Goal: Task Accomplishment & Management: Manage account settings

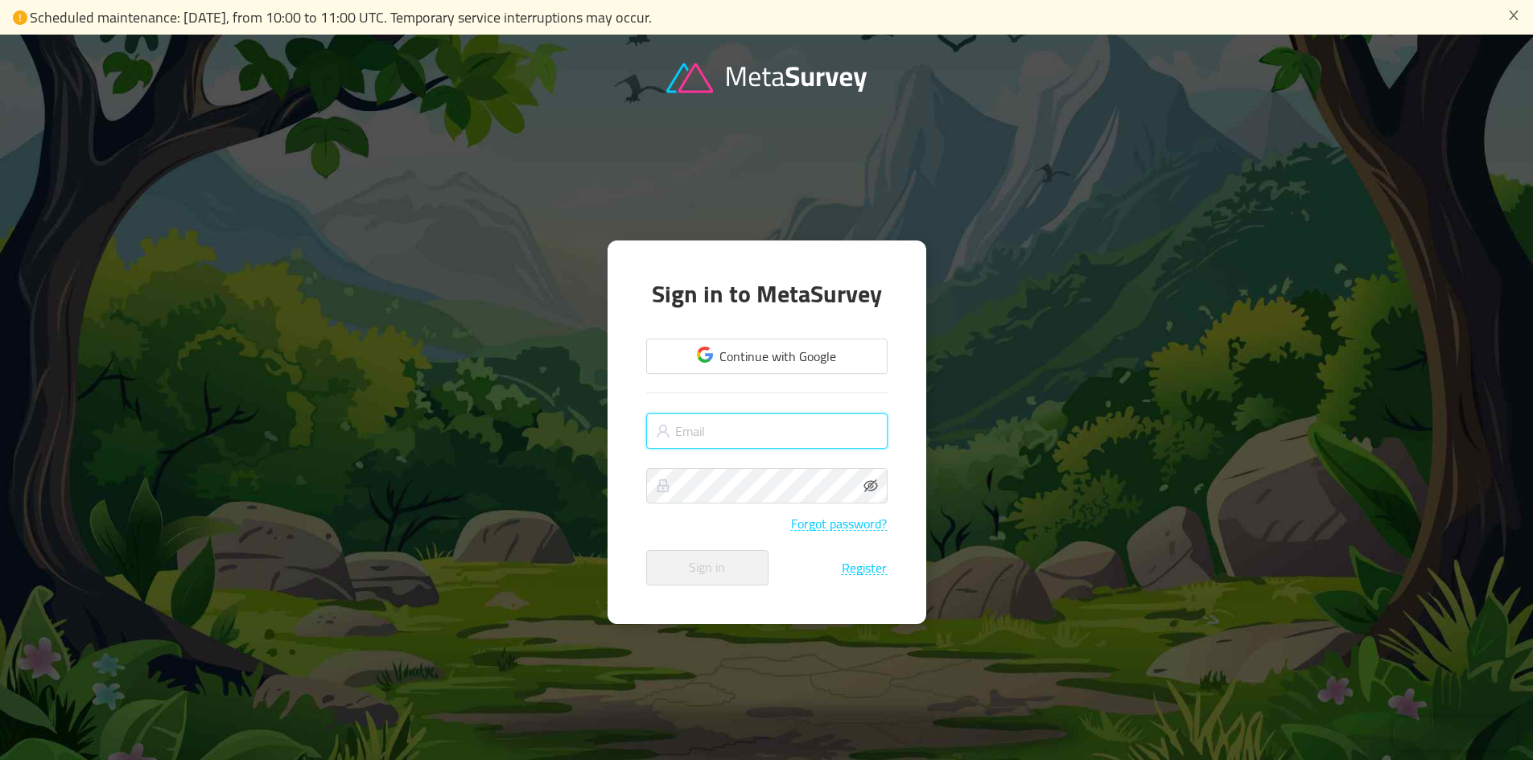
click at [705, 427] on input "text" at bounding box center [766, 431] width 241 height 35
type input "[PERSON_NAME][EMAIL_ADDRESS][DOMAIN_NAME]"
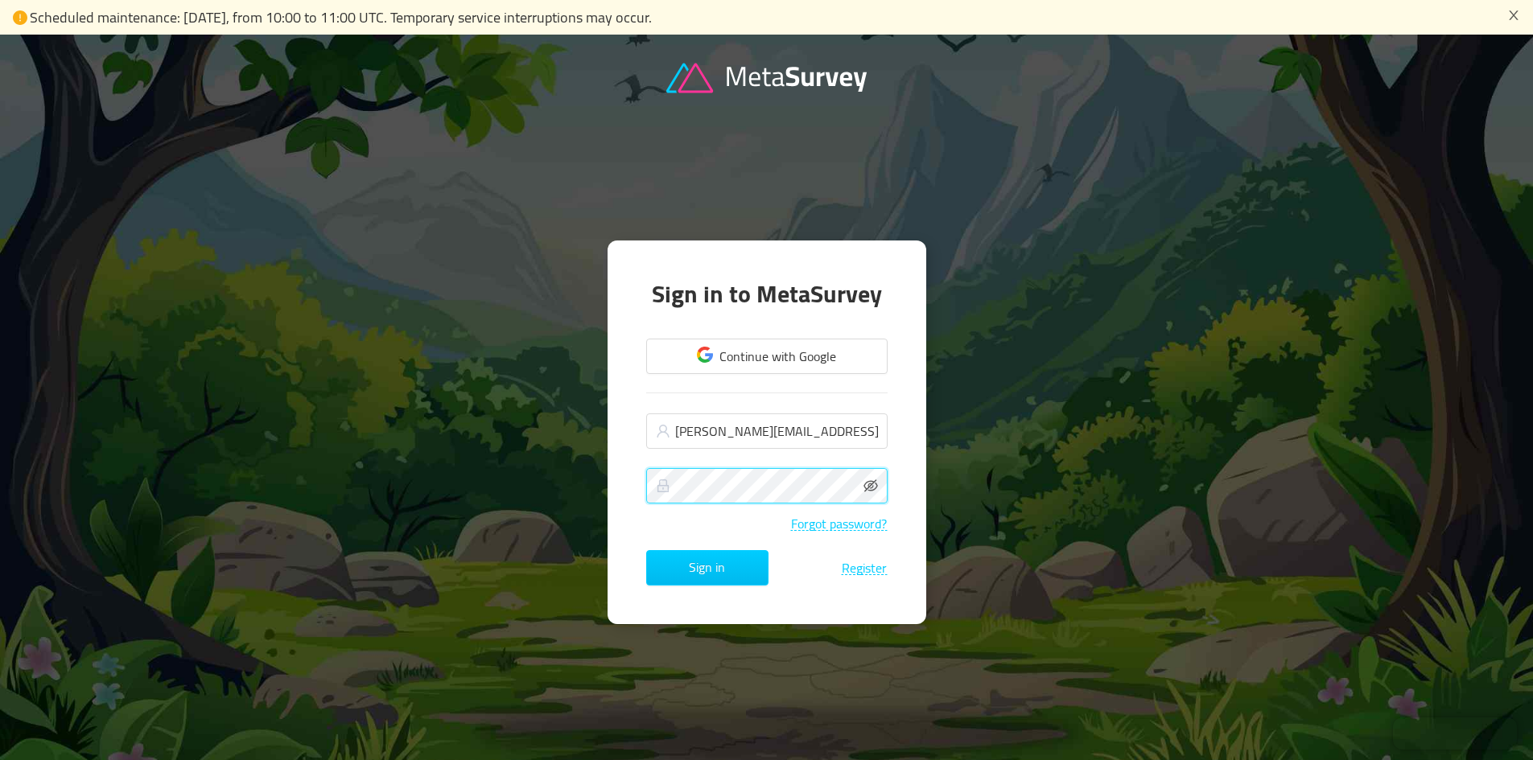
click at [646, 550] on button "Sign in" at bounding box center [707, 567] width 122 height 35
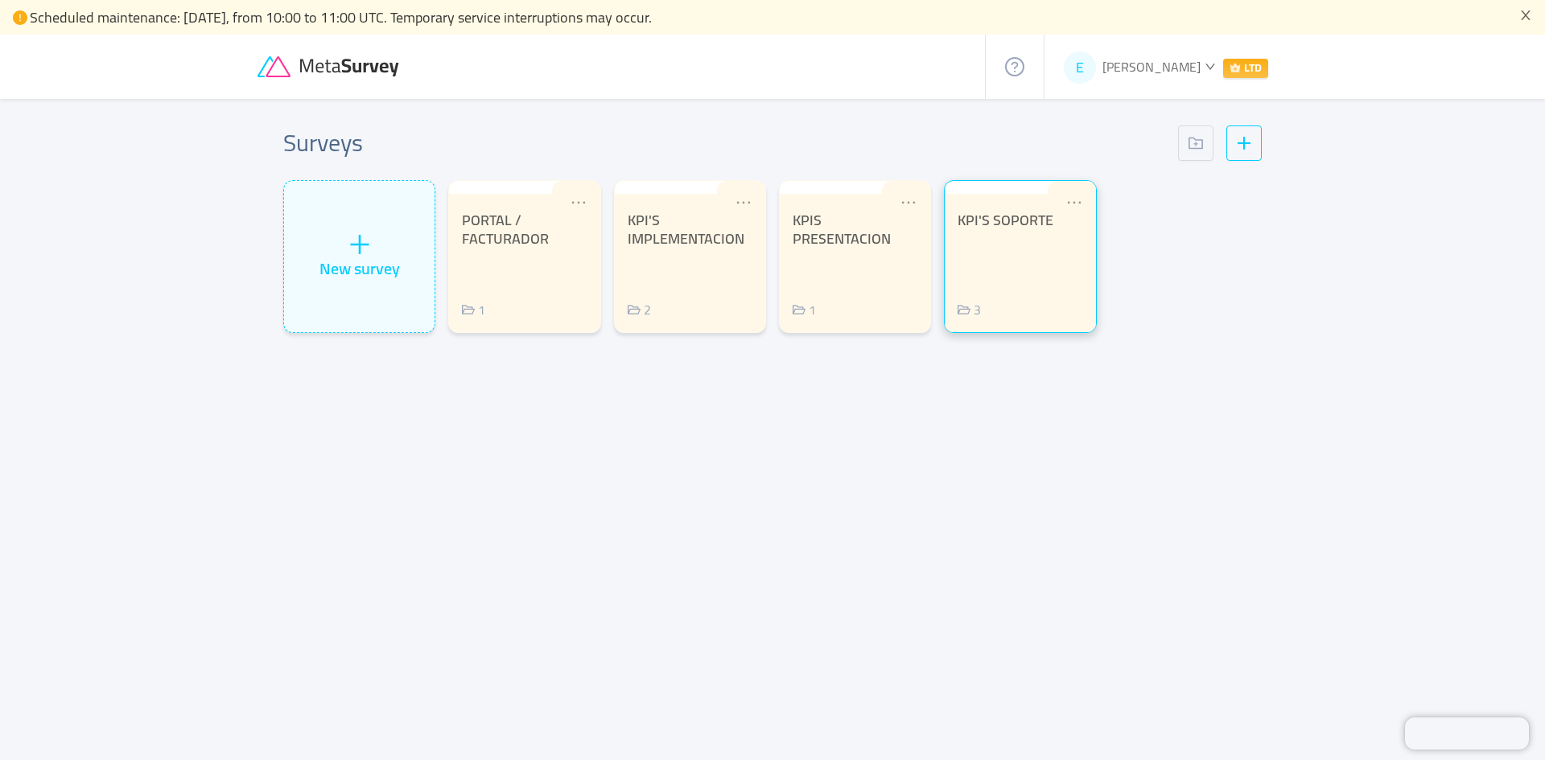
click at [988, 284] on div "KPI'S SOPORTE 3" at bounding box center [1019, 266] width 125 height 108
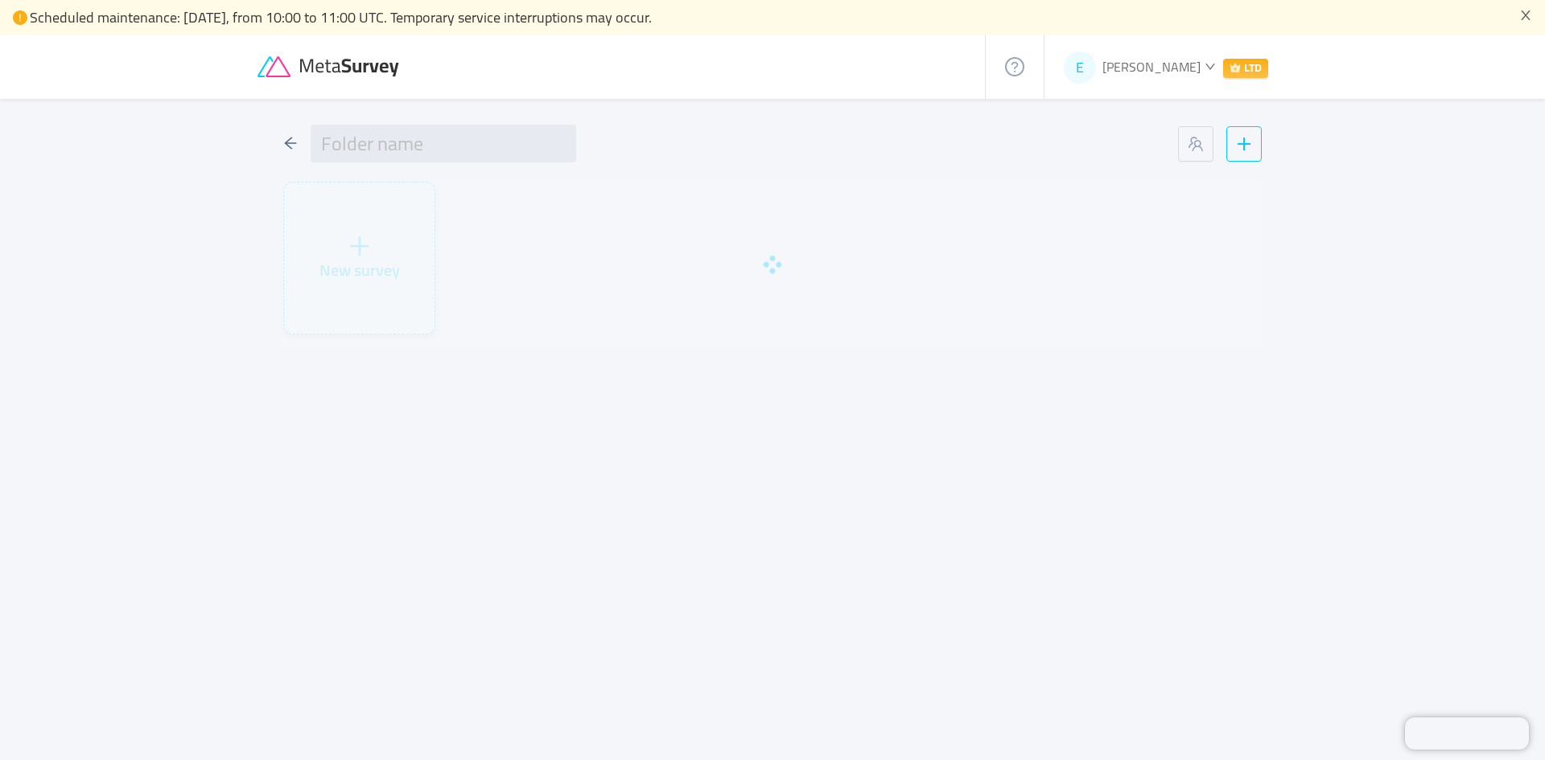
type input "KPI'S SOPORTE"
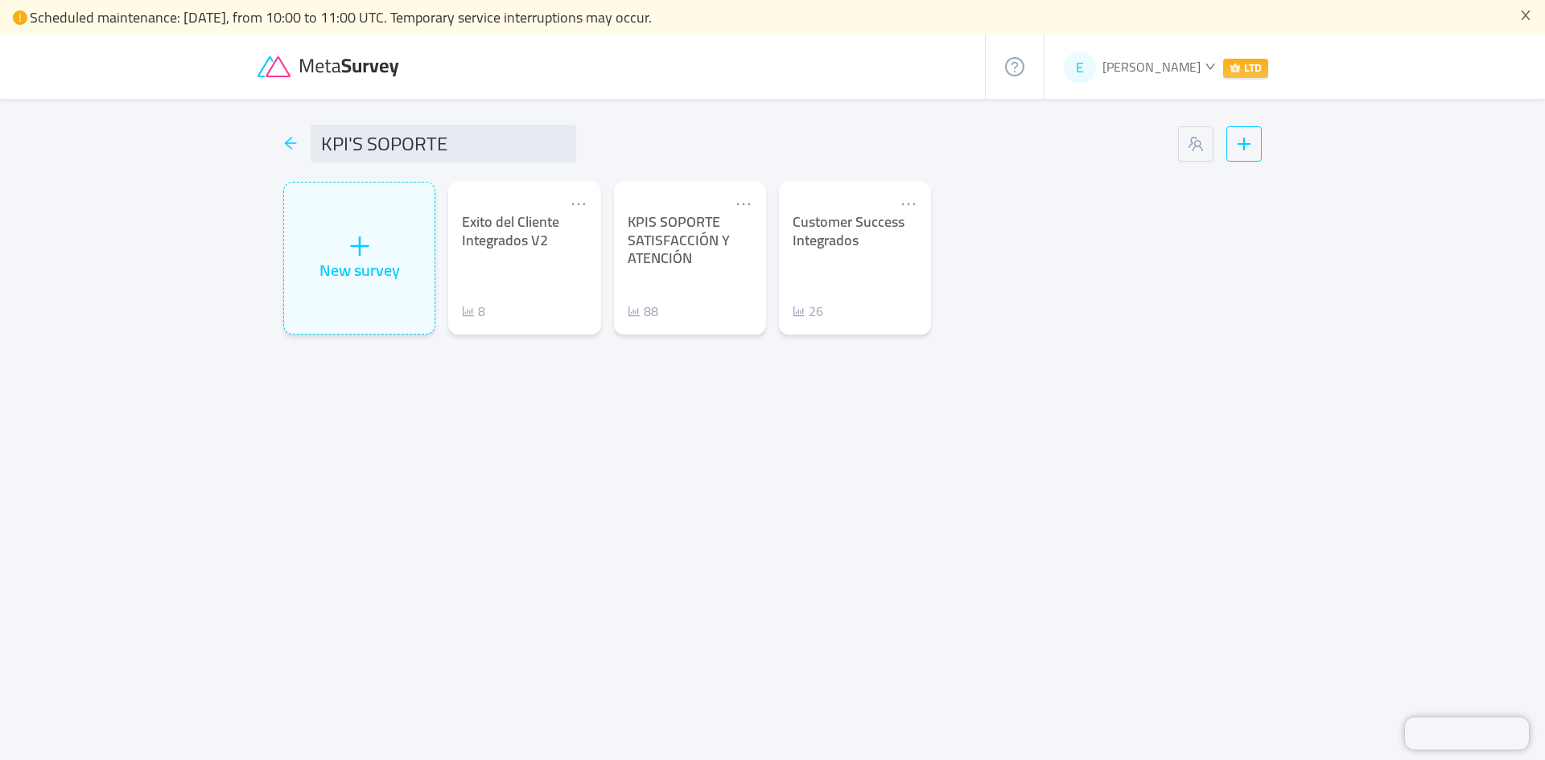
click at [284, 144] on icon "icon: arrow-left" at bounding box center [290, 143] width 14 height 14
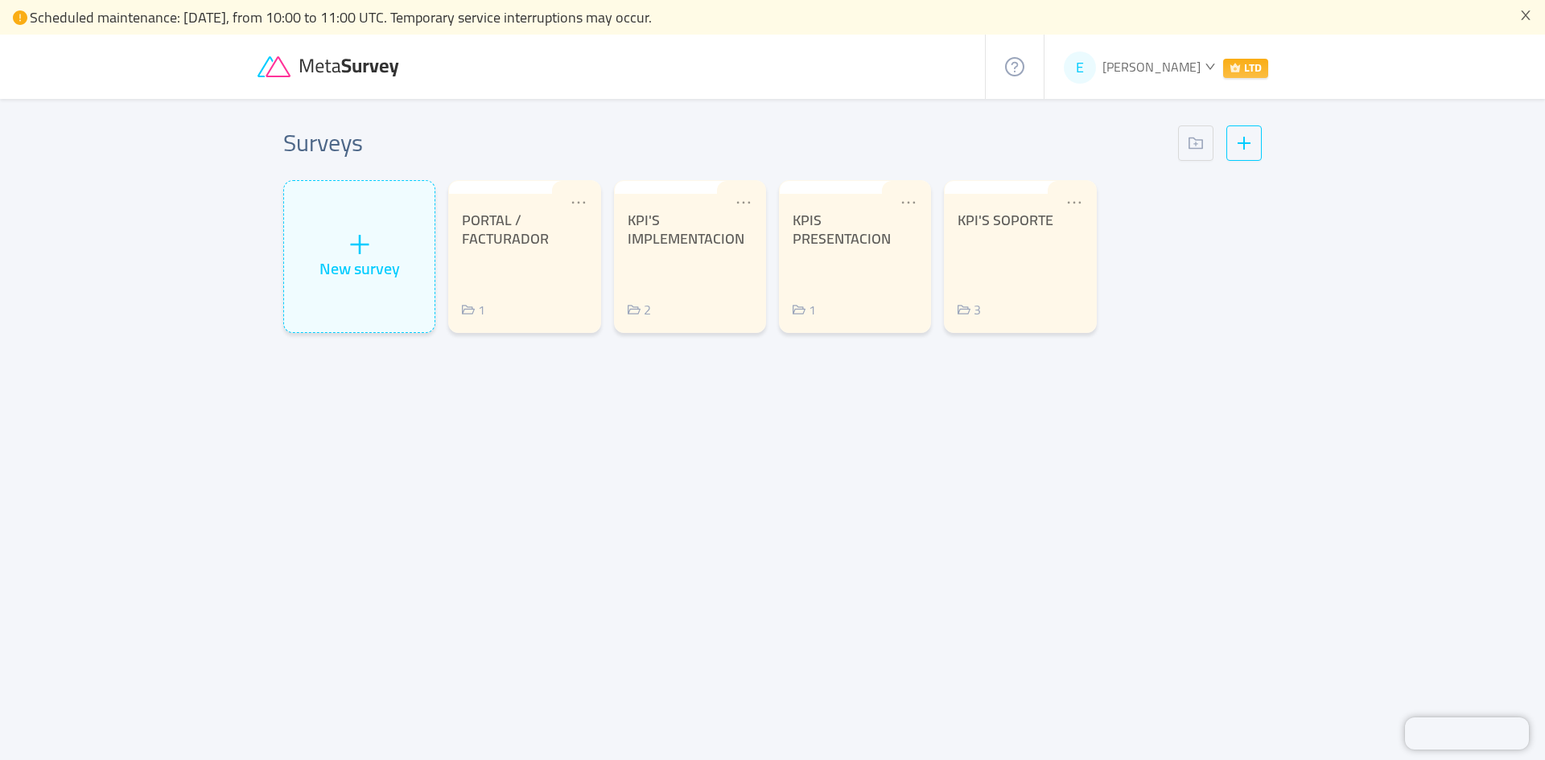
click at [1154, 52] on div "E [PERSON_NAME] LTD" at bounding box center [1165, 67] width 243 height 64
click at [1154, 59] on span "[PERSON_NAME]" at bounding box center [1151, 67] width 98 height 24
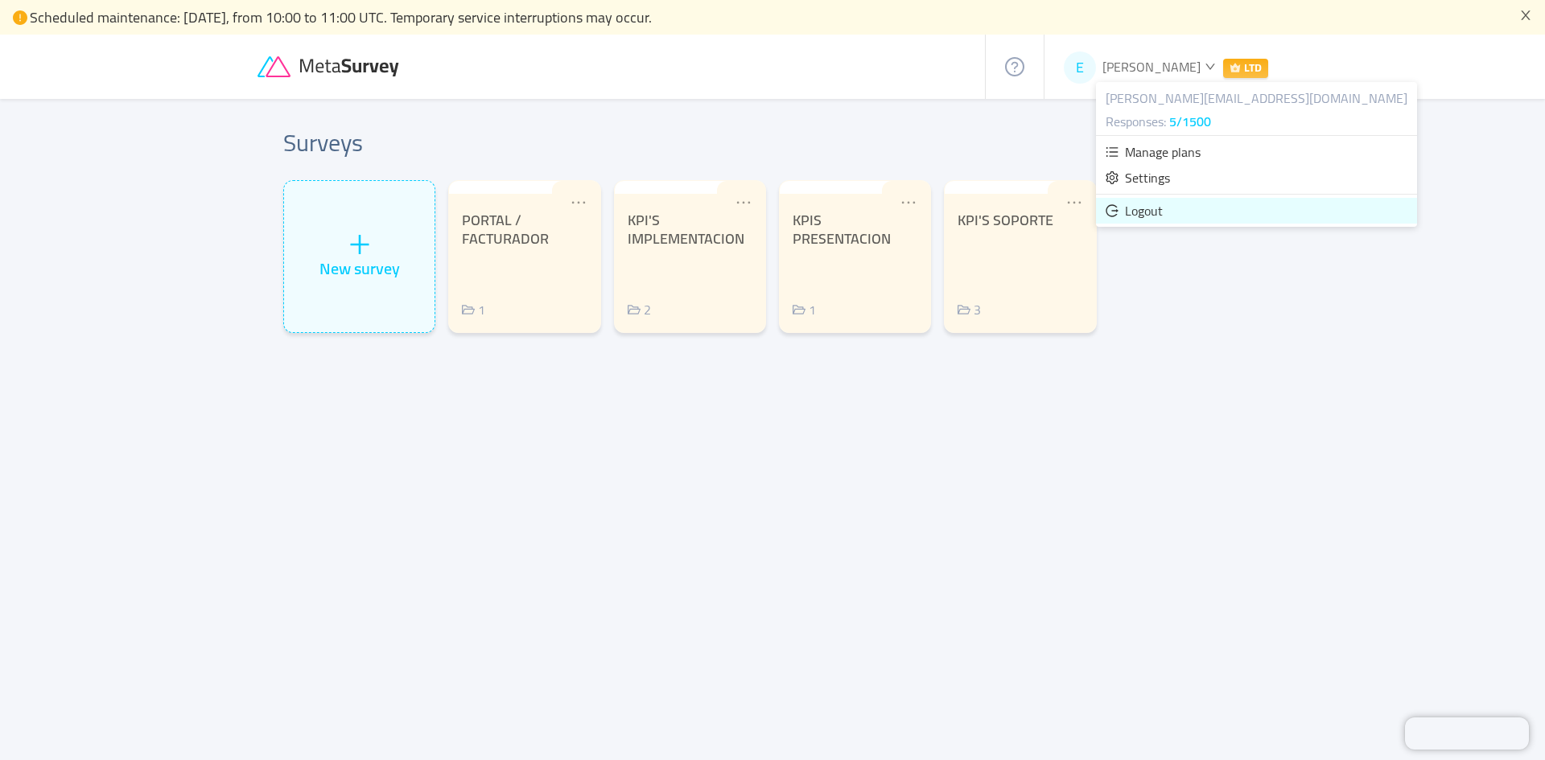
click at [1154, 213] on span "Logout" at bounding box center [1144, 211] width 38 height 24
